Goal: Browse casually

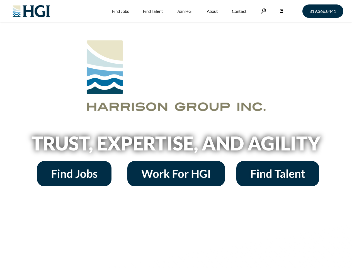
click at [176, 134] on h2 "Trust, Expertise, and Agility" at bounding box center [176, 142] width 318 height 19
click at [263, 11] on link at bounding box center [264, 10] width 6 height 5
click at [176, 145] on h2 "Trust, Expertise, and Agility" at bounding box center [176, 142] width 318 height 19
click at [176, 134] on h2 "Trust, Expertise, and Agility" at bounding box center [176, 142] width 318 height 19
click at [263, 11] on link at bounding box center [264, 10] width 6 height 5
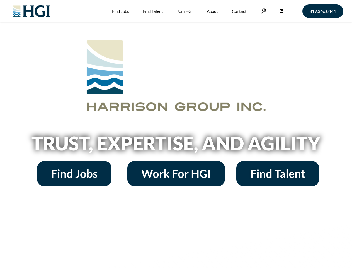
click at [176, 145] on h2 "Trust, Expertise, and Agility" at bounding box center [176, 142] width 318 height 19
